Goal: Communication & Community: Share content

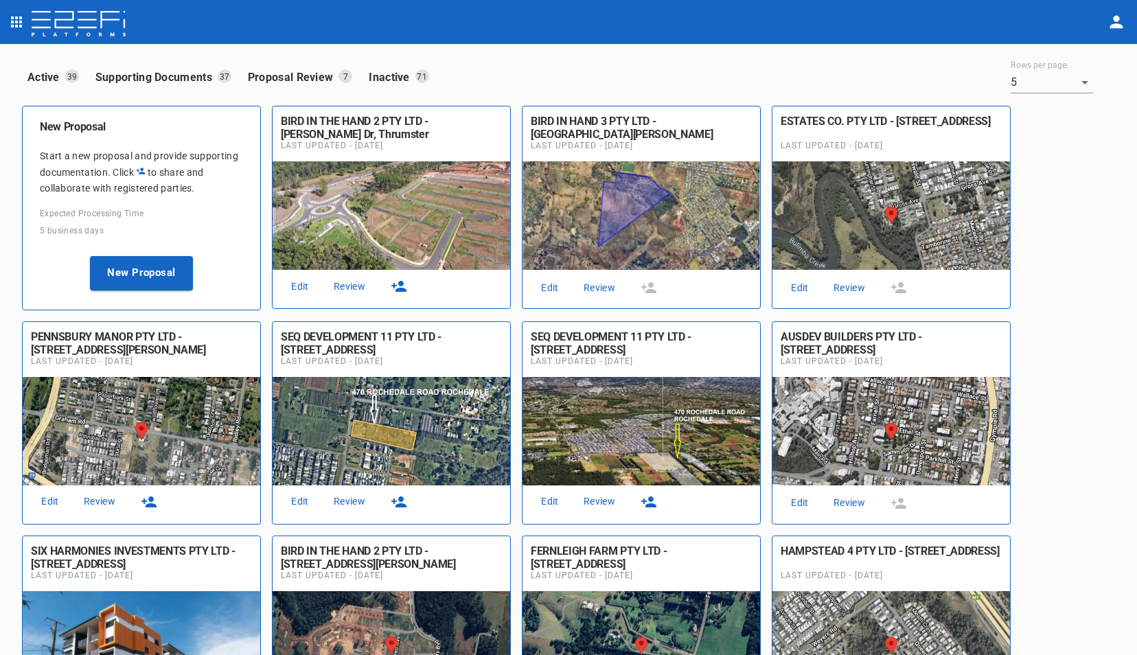
click at [400, 287] on icon "button" at bounding box center [399, 286] width 16 height 16
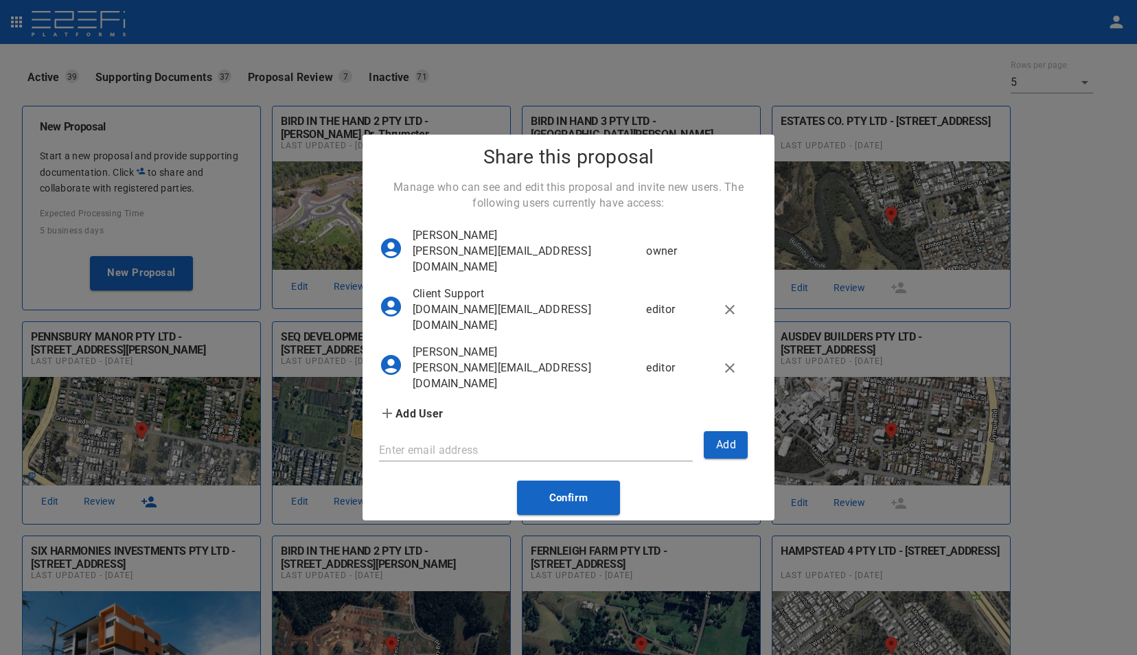
click at [493, 461] on input "Enter email address" at bounding box center [536, 450] width 314 height 22
type input "[EMAIL_ADDRESS][DOMAIN_NAME]"
click at [725, 456] on button "Add" at bounding box center [726, 444] width 44 height 27
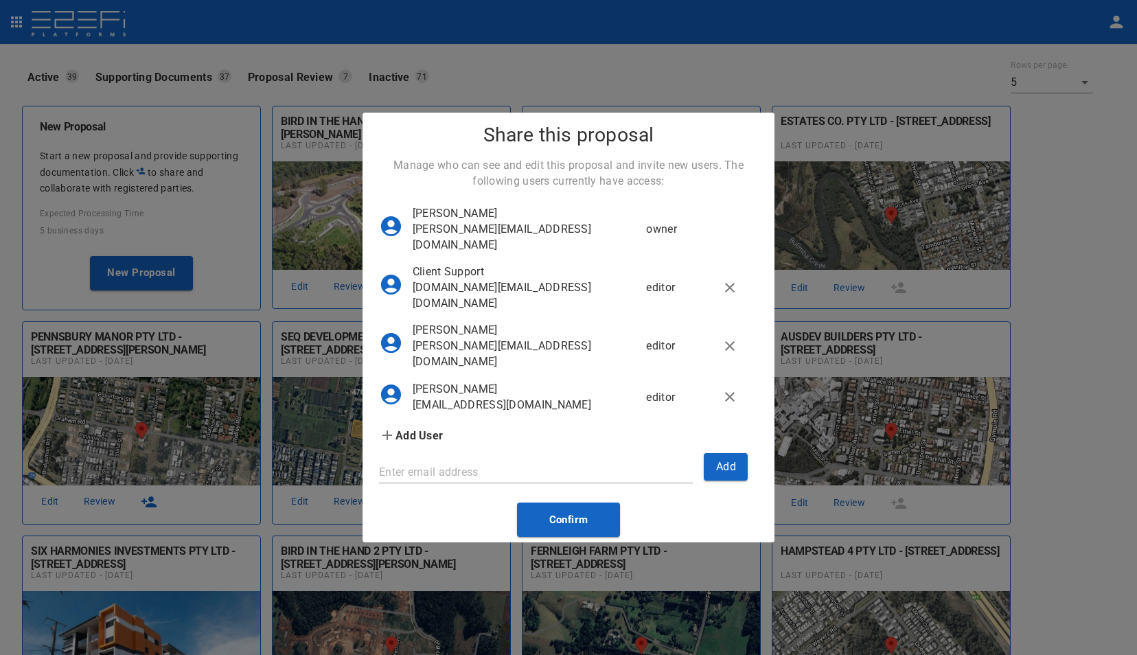
click at [534, 479] on input "Enter email address" at bounding box center [536, 472] width 314 height 22
click at [731, 480] on button "Add" at bounding box center [726, 466] width 44 height 27
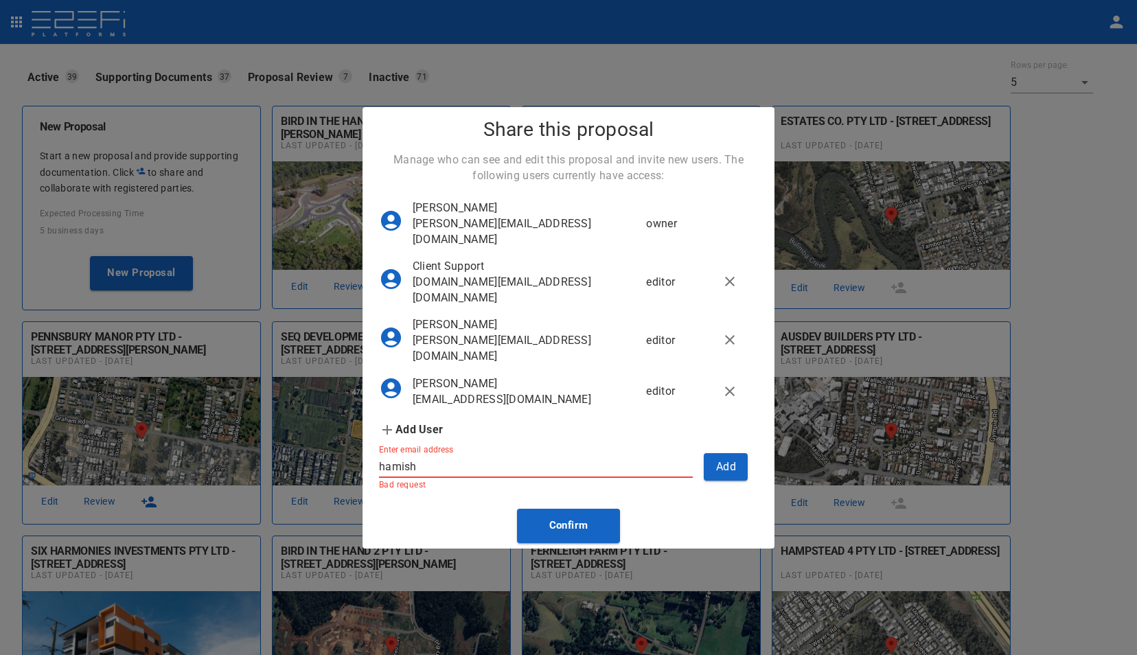
click at [519, 478] on input "hamish" at bounding box center [536, 467] width 314 height 22
type input "[EMAIL_ADDRESS][DOMAIN_NAME]"
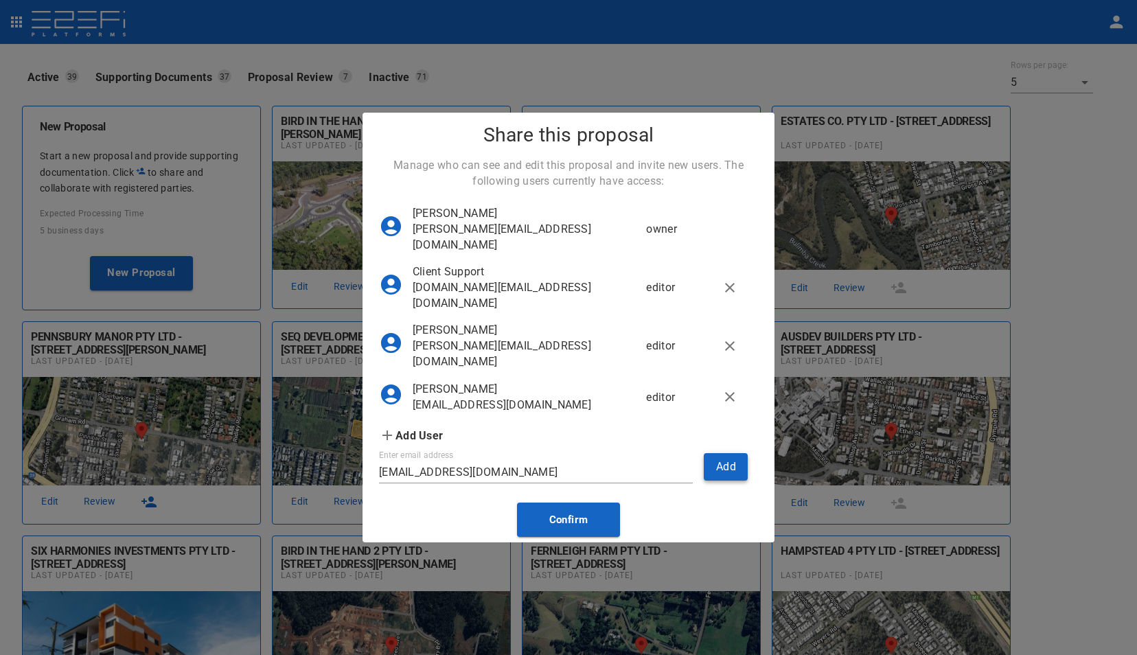
click at [716, 480] on button "Add" at bounding box center [726, 466] width 44 height 27
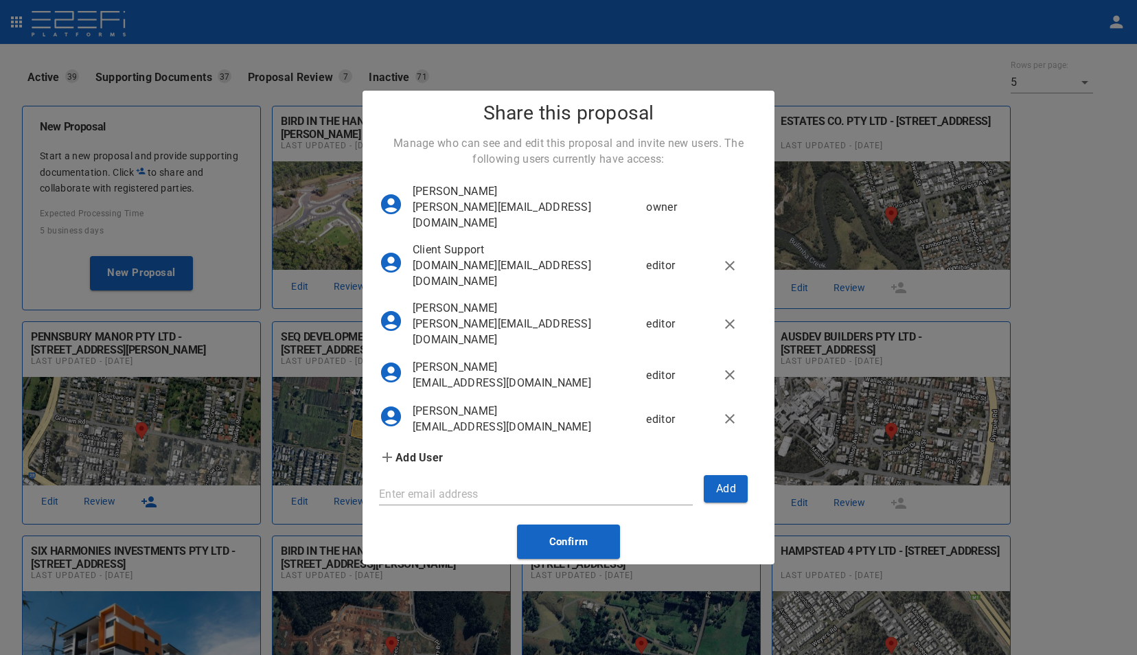
click at [467, 505] on input "Enter email address" at bounding box center [536, 494] width 314 height 22
type input "[EMAIL_ADDRESS][DOMAIN_NAME]"
click at [719, 502] on button "Add" at bounding box center [726, 488] width 44 height 27
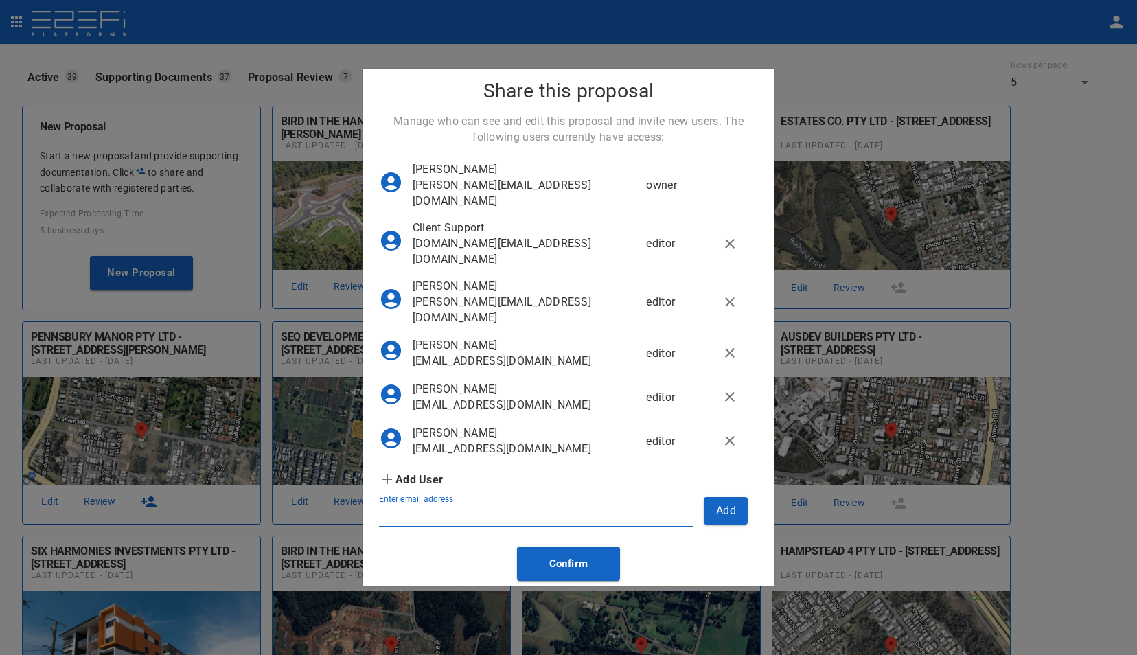
click at [393, 527] on input "Enter email address" at bounding box center [536, 516] width 314 height 22
type input "c"
type input "n"
click at [572, 575] on button "Confirm" at bounding box center [568, 563] width 103 height 34
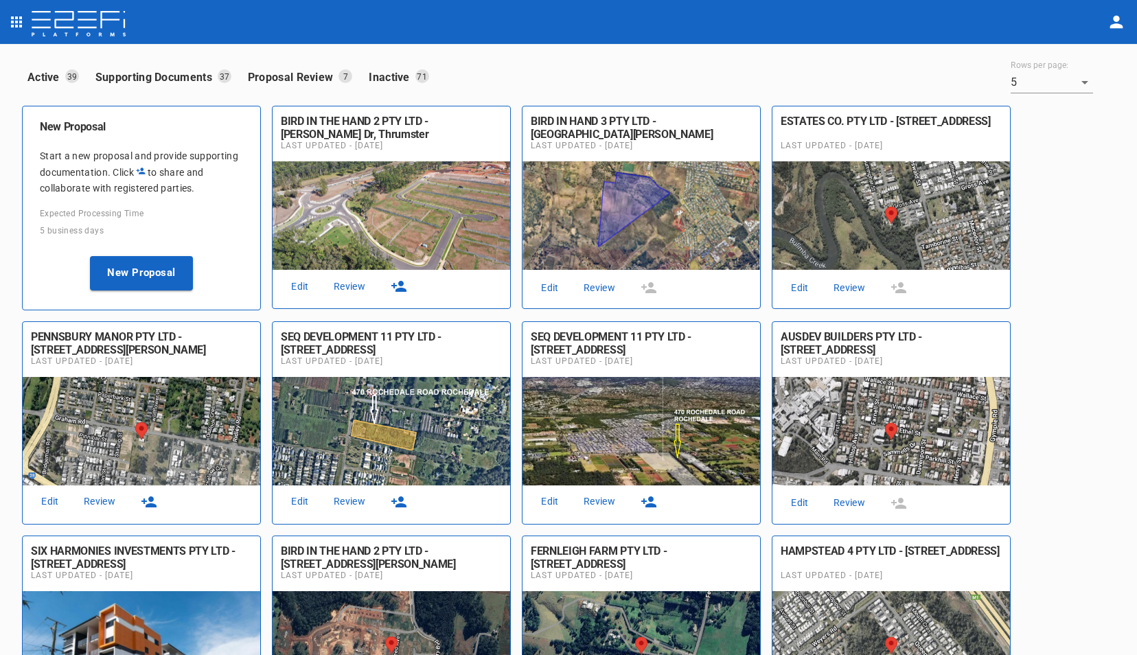
click at [604, 290] on link "Review" at bounding box center [599, 288] width 44 height 19
click at [397, 499] on icon "button" at bounding box center [399, 501] width 16 height 16
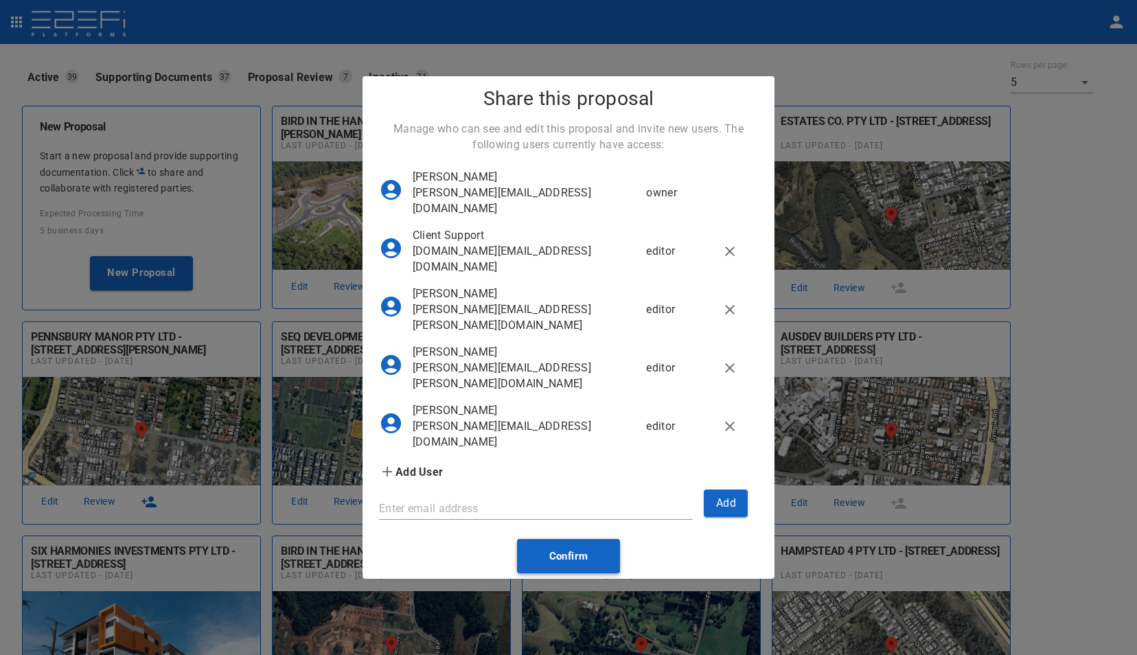
click at [578, 550] on button "Confirm" at bounding box center [568, 556] width 103 height 34
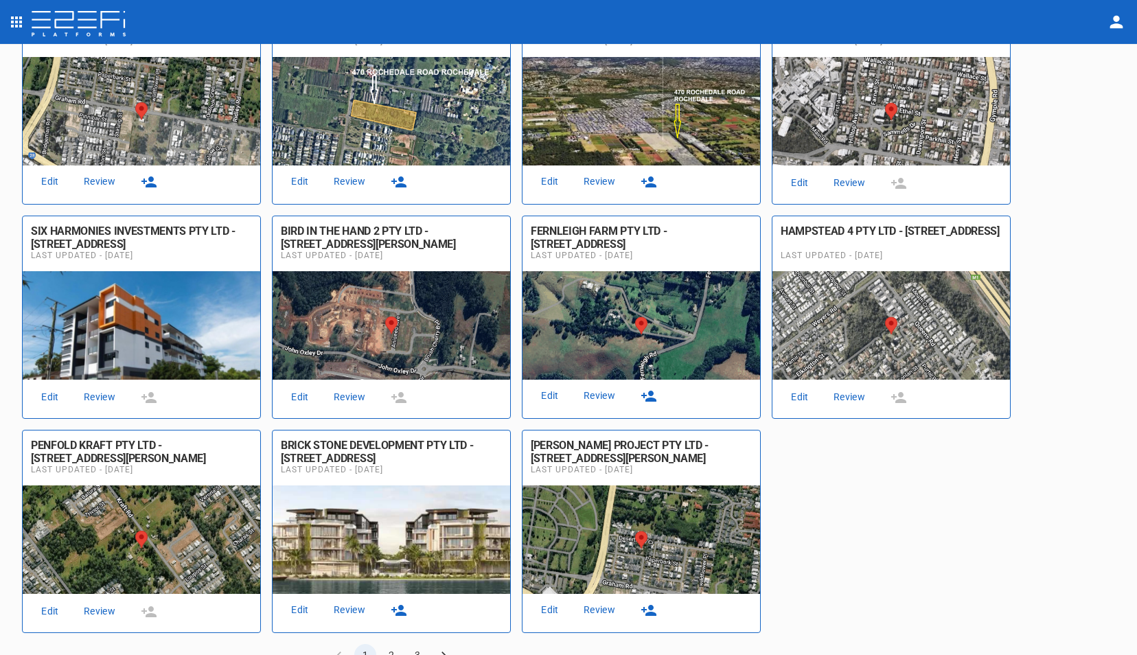
scroll to position [343, 0]
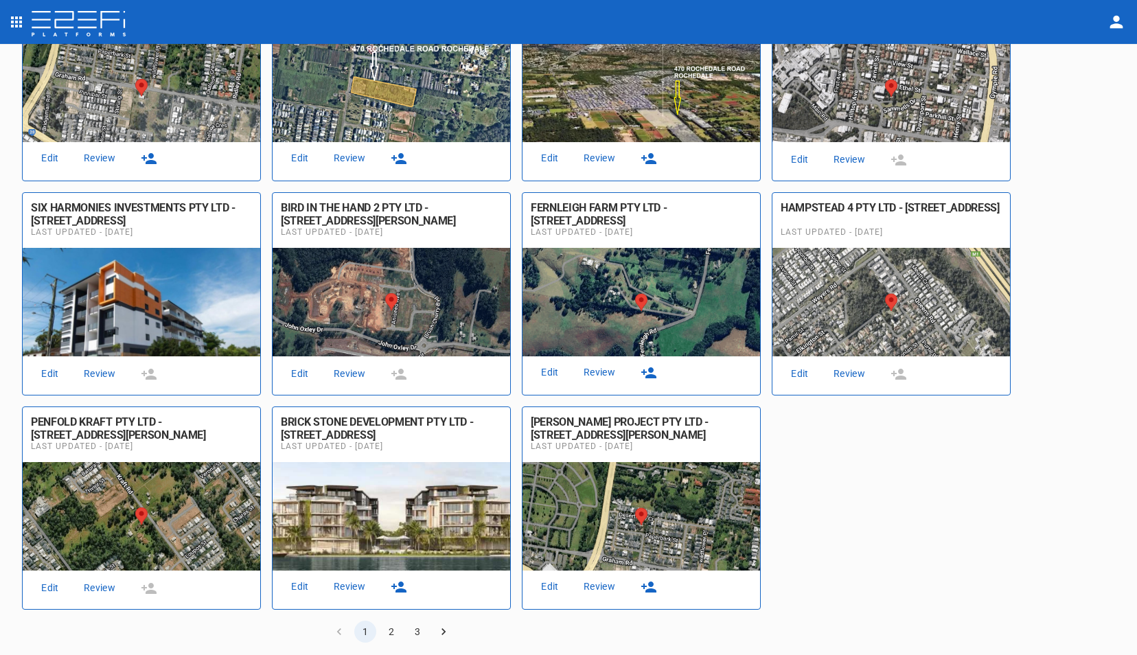
click at [651, 374] on icon "button" at bounding box center [648, 372] width 15 height 11
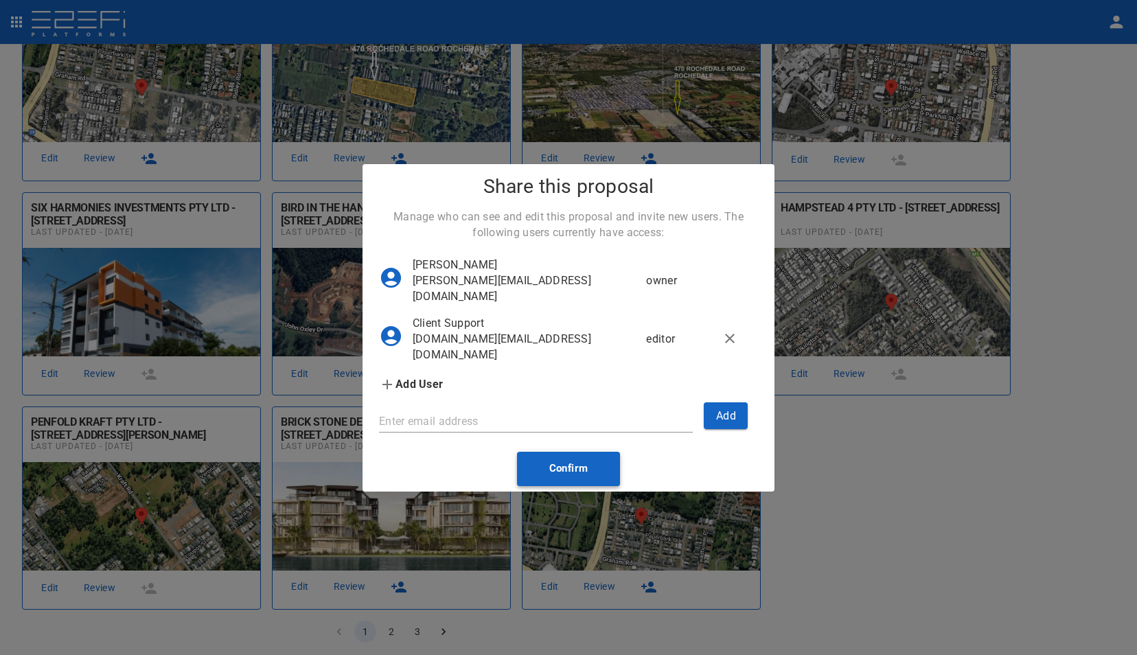
click at [582, 486] on button "Confirm" at bounding box center [568, 469] width 103 height 34
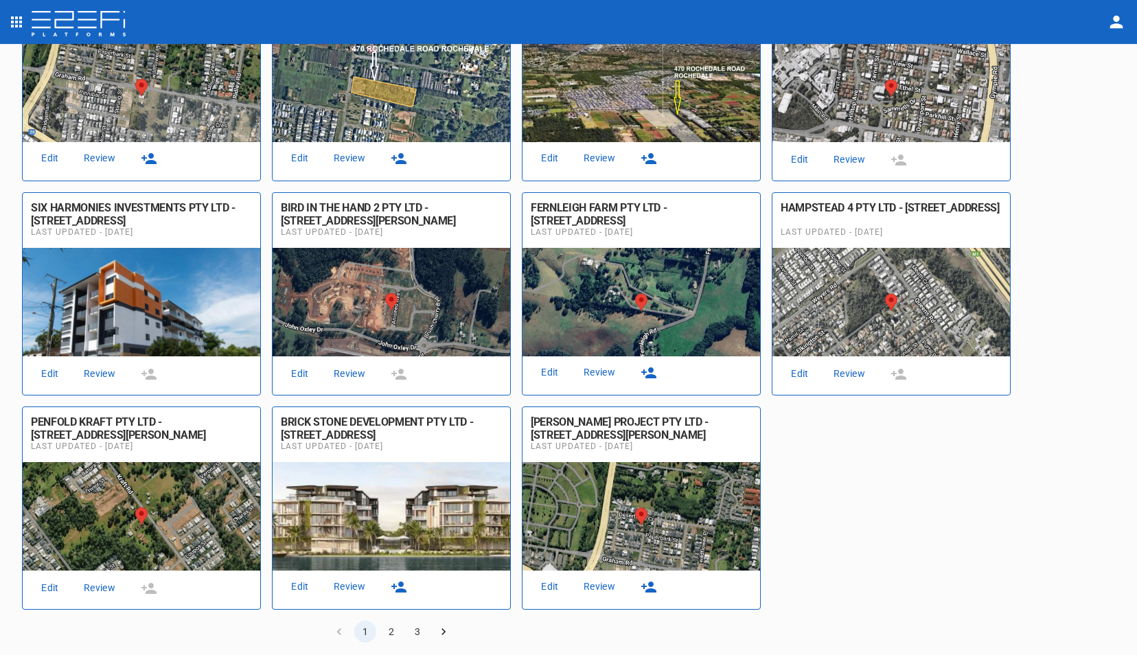
click at [403, 587] on icon "button" at bounding box center [399, 587] width 16 height 16
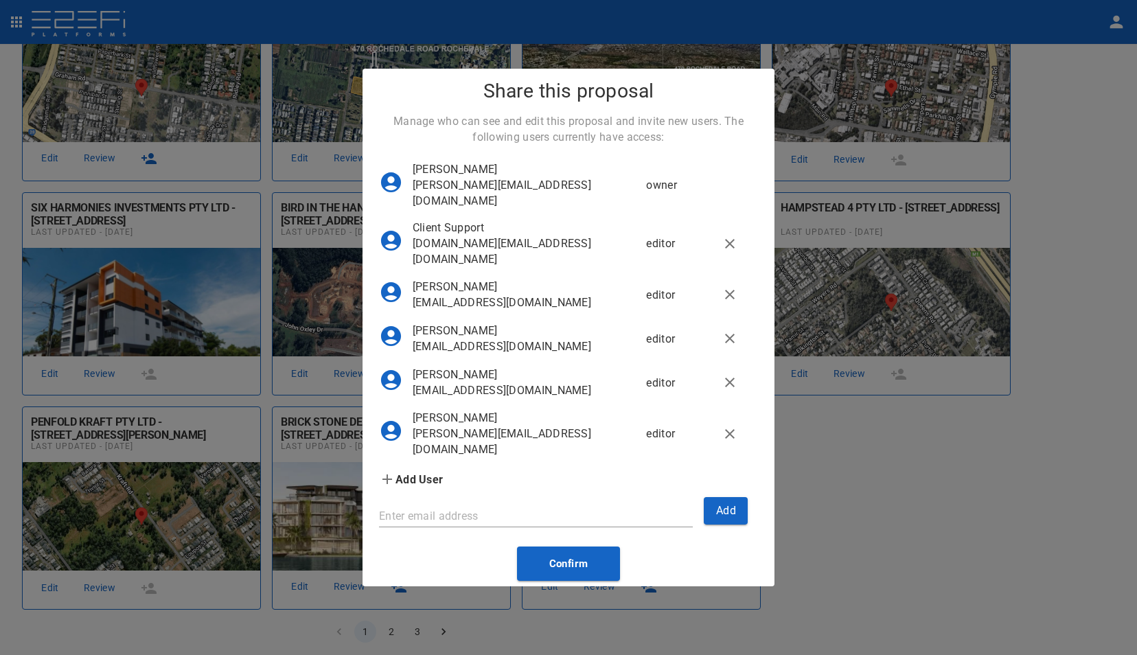
click at [849, 577] on div "Share this proposal Manage who can see and edit this proposal and invite new us…" at bounding box center [568, 327] width 1137 height 655
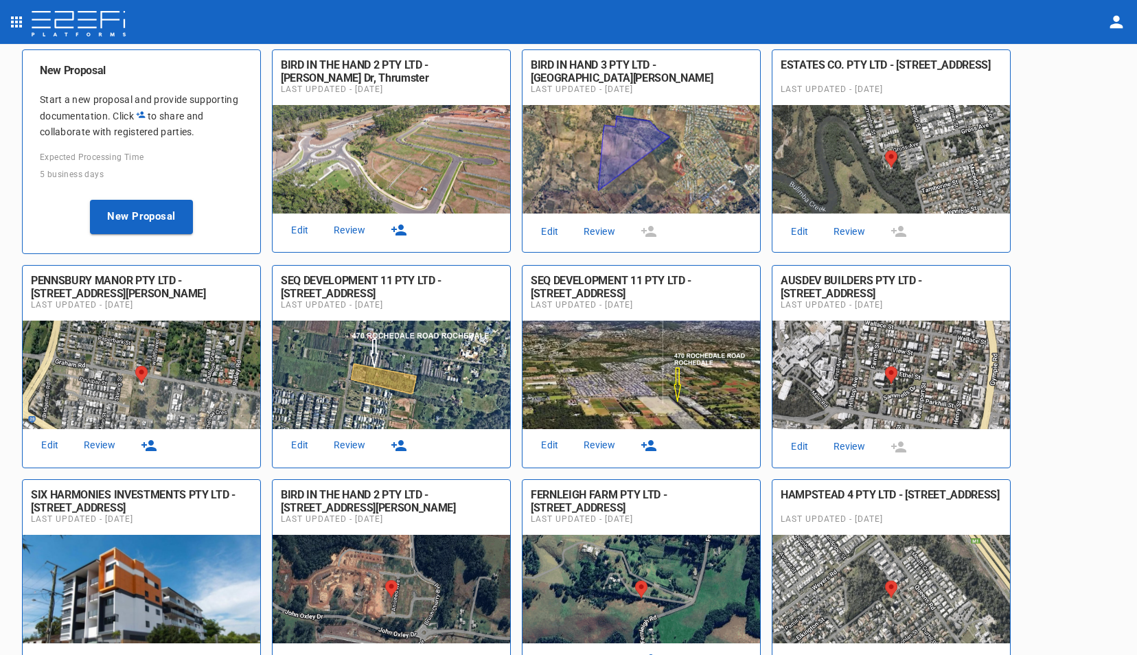
scroll to position [0, 0]
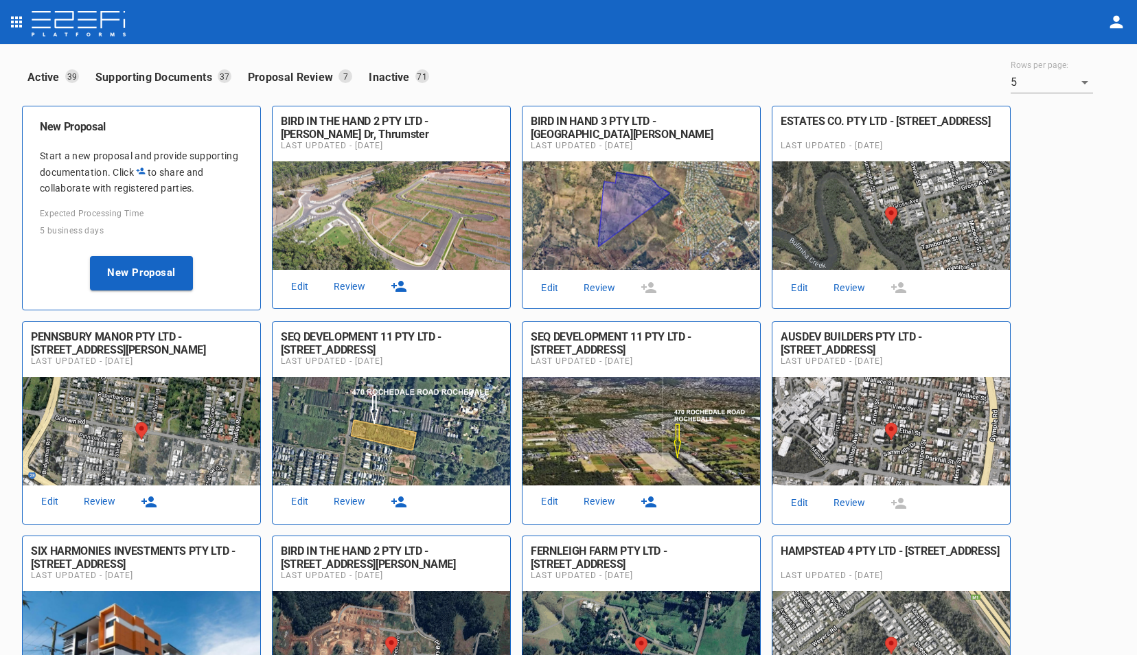
click at [399, 283] on icon "button" at bounding box center [398, 286] width 15 height 11
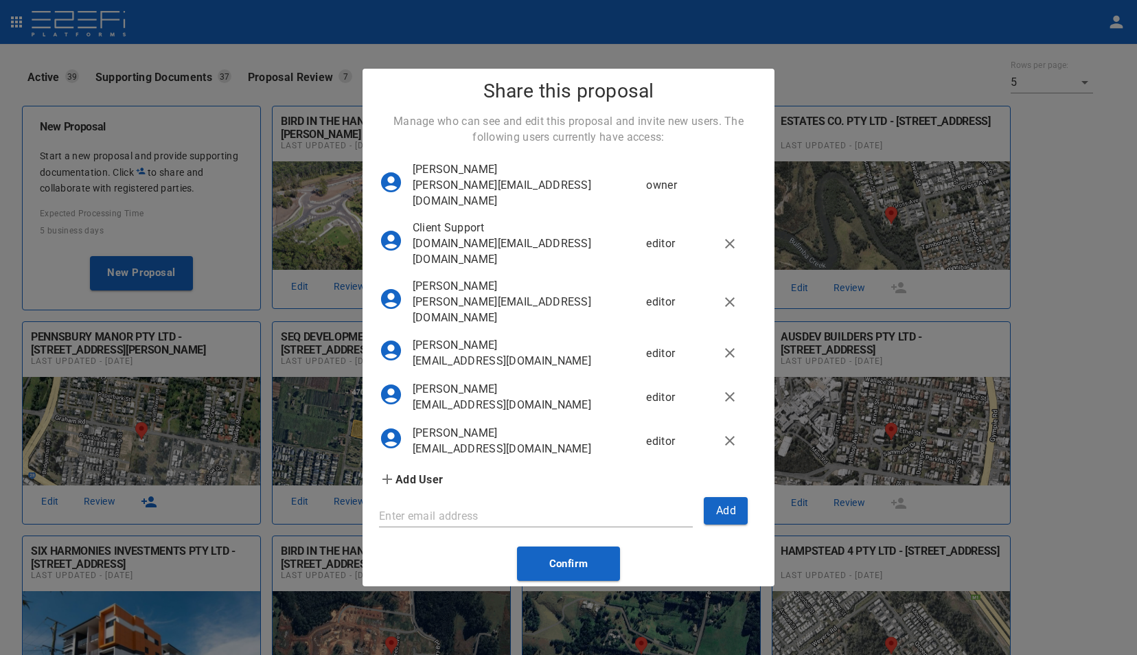
click at [1072, 560] on div "Share this proposal Manage who can see and edit this proposal and invite new us…" at bounding box center [568, 327] width 1137 height 655
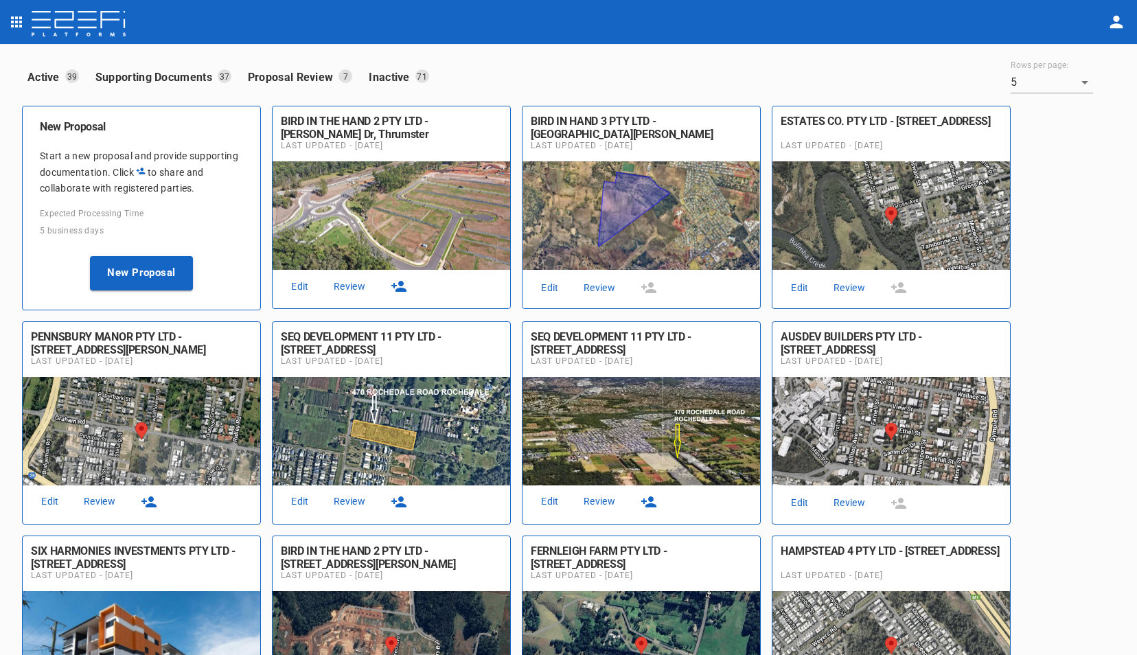
click at [347, 284] on link "Review" at bounding box center [349, 286] width 44 height 19
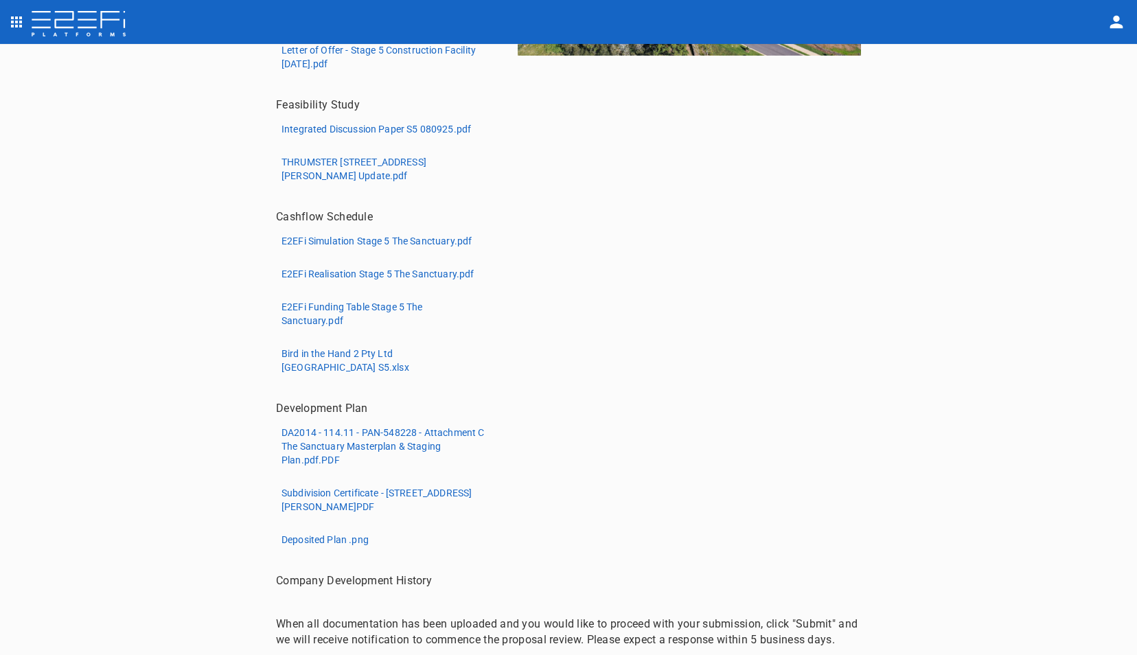
scroll to position [69, 0]
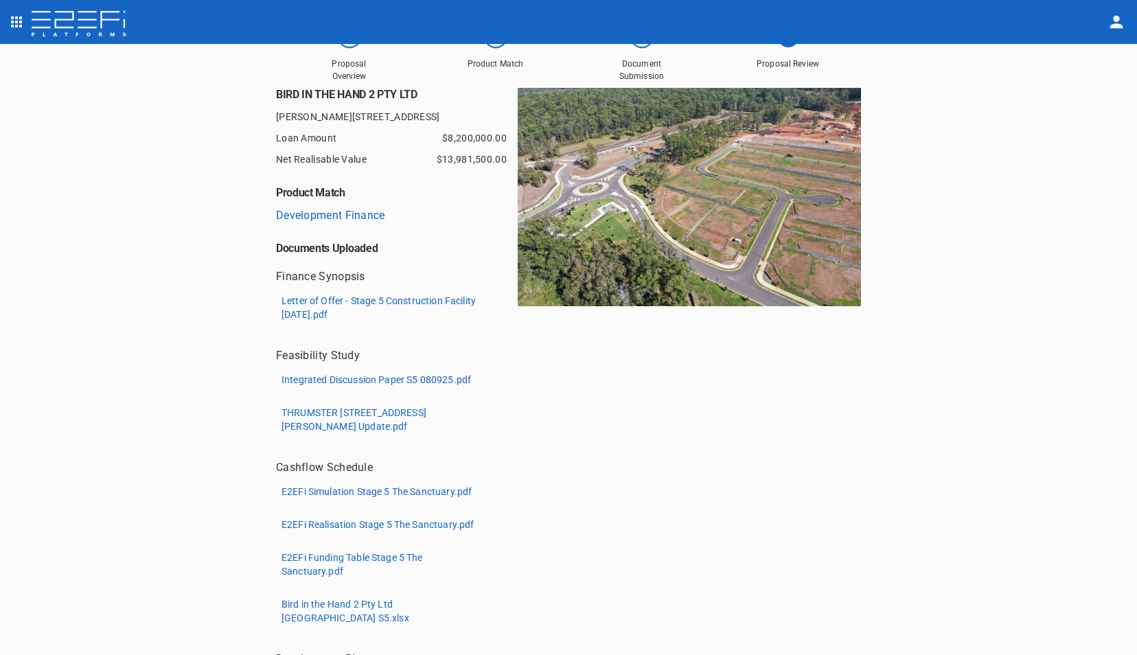
click at [335, 310] on p "Letter of Offer - Stage 5 Construction Facility [DATE].pdf" at bounding box center [383, 307] width 205 height 27
